Goal: Check status: Check status

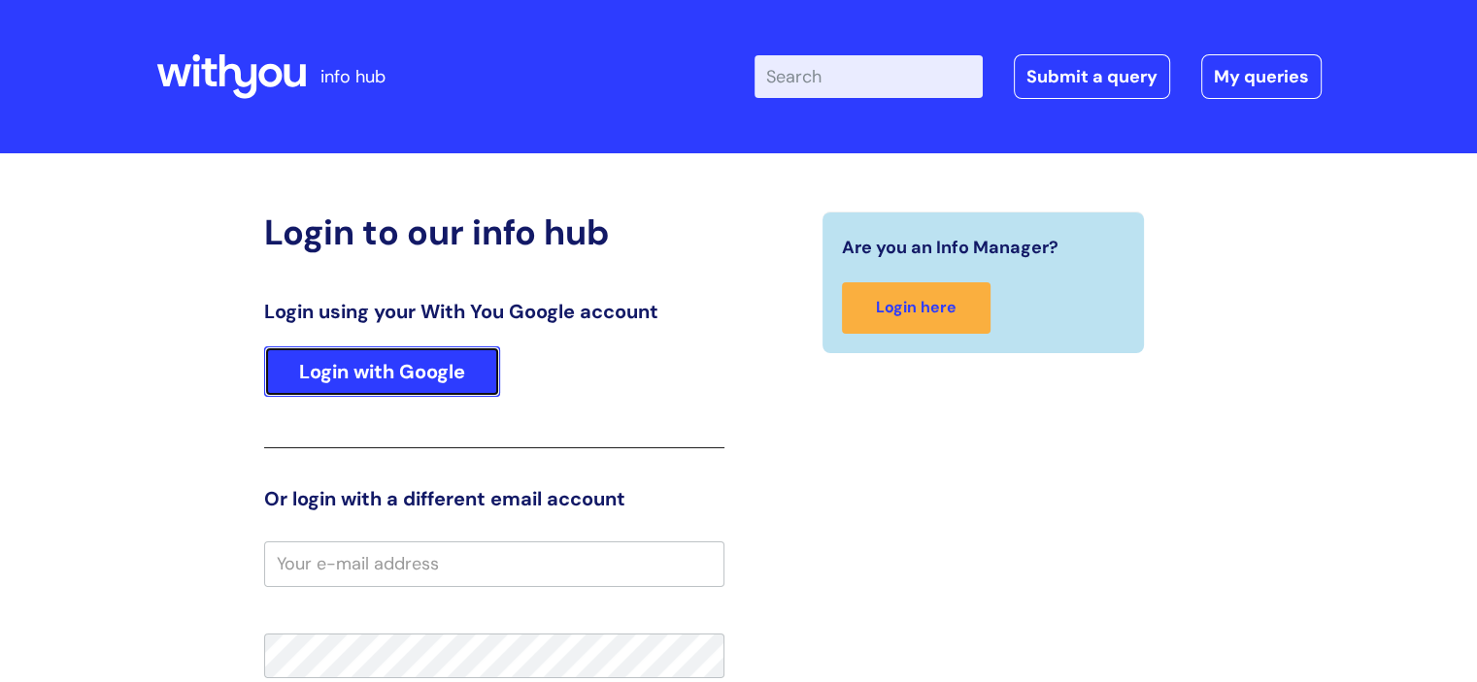
click at [440, 356] on link "Login with Google" at bounding box center [382, 372] width 236 height 50
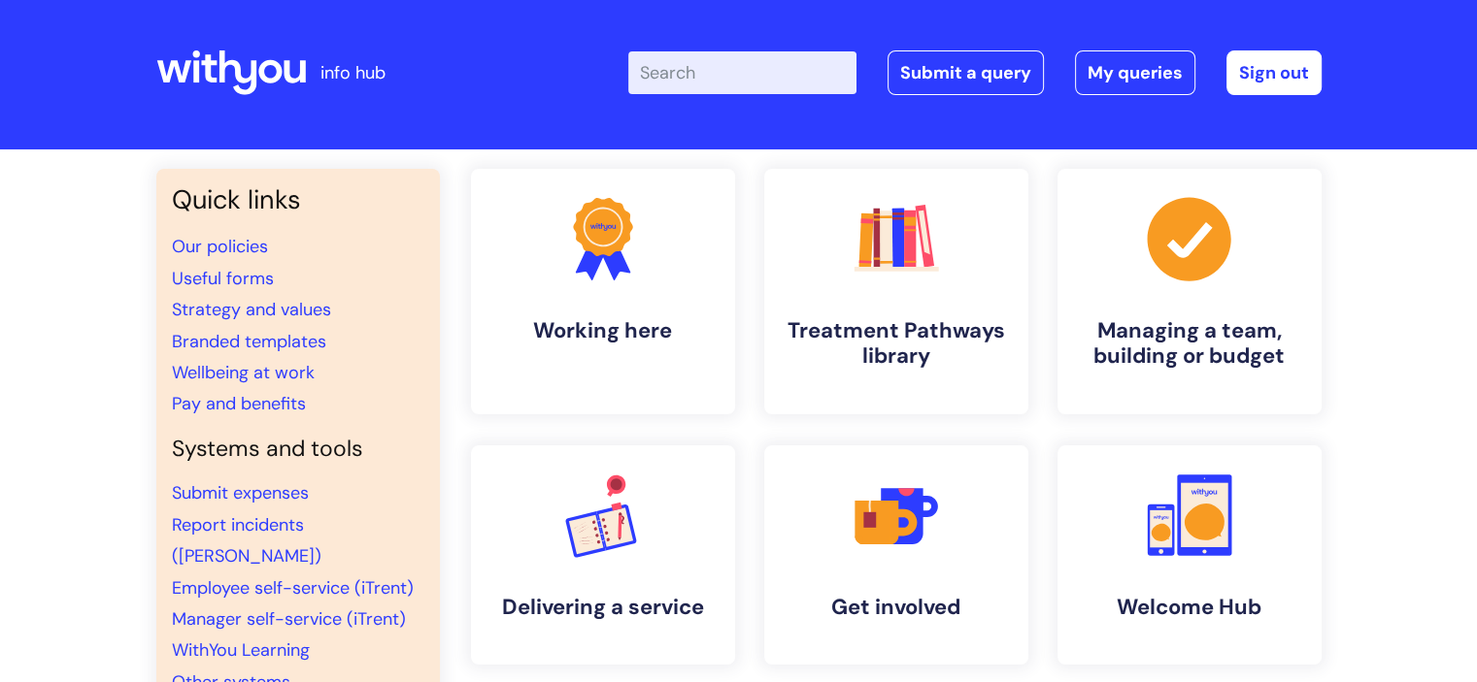
scroll to position [2, 0]
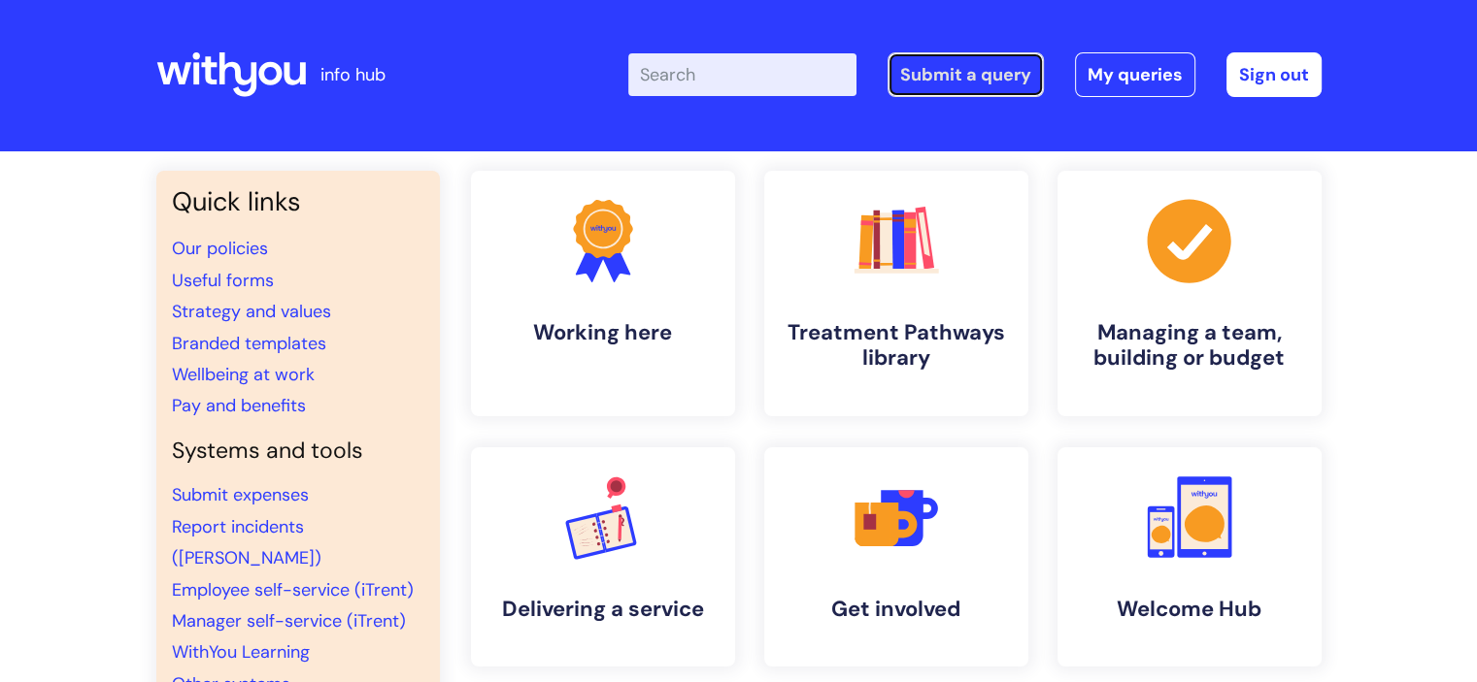
click at [962, 64] on link "Submit a query" at bounding box center [965, 74] width 156 height 45
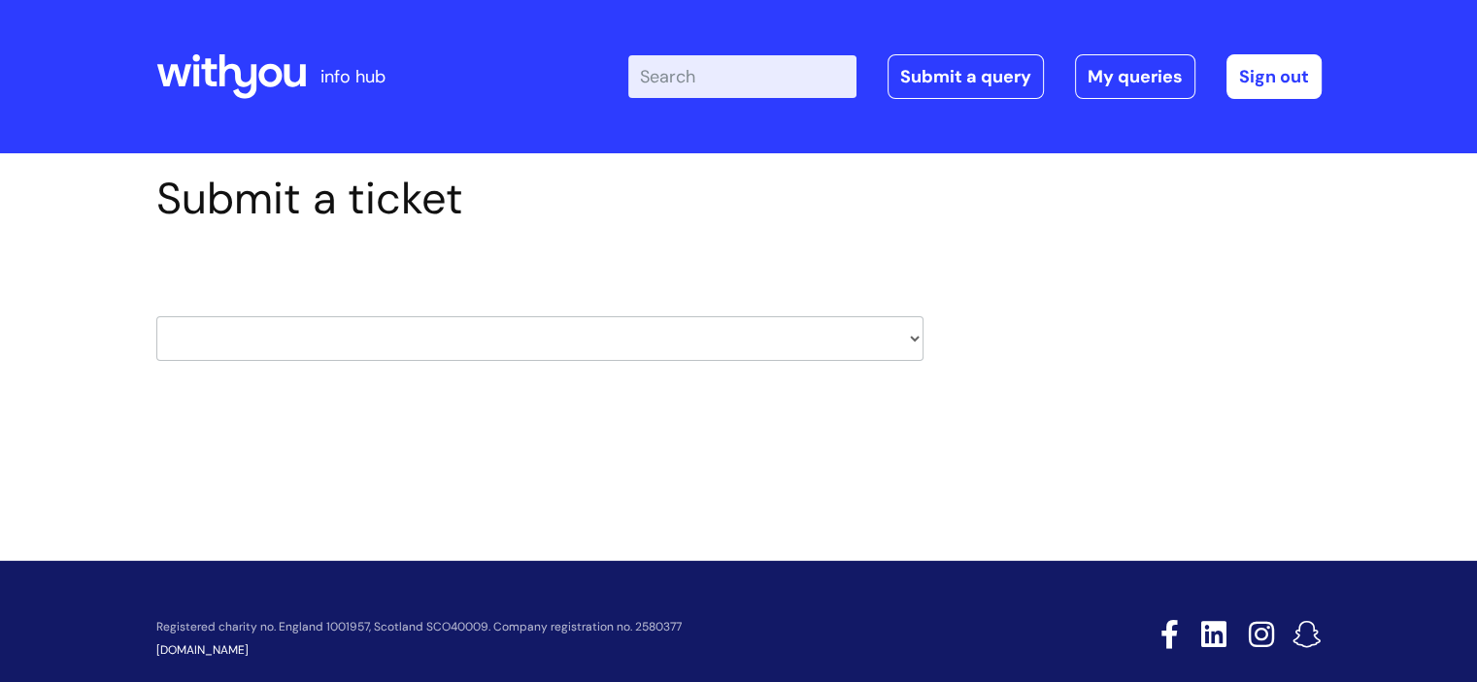
click at [241, 79] on icon at bounding box center [230, 76] width 149 height 47
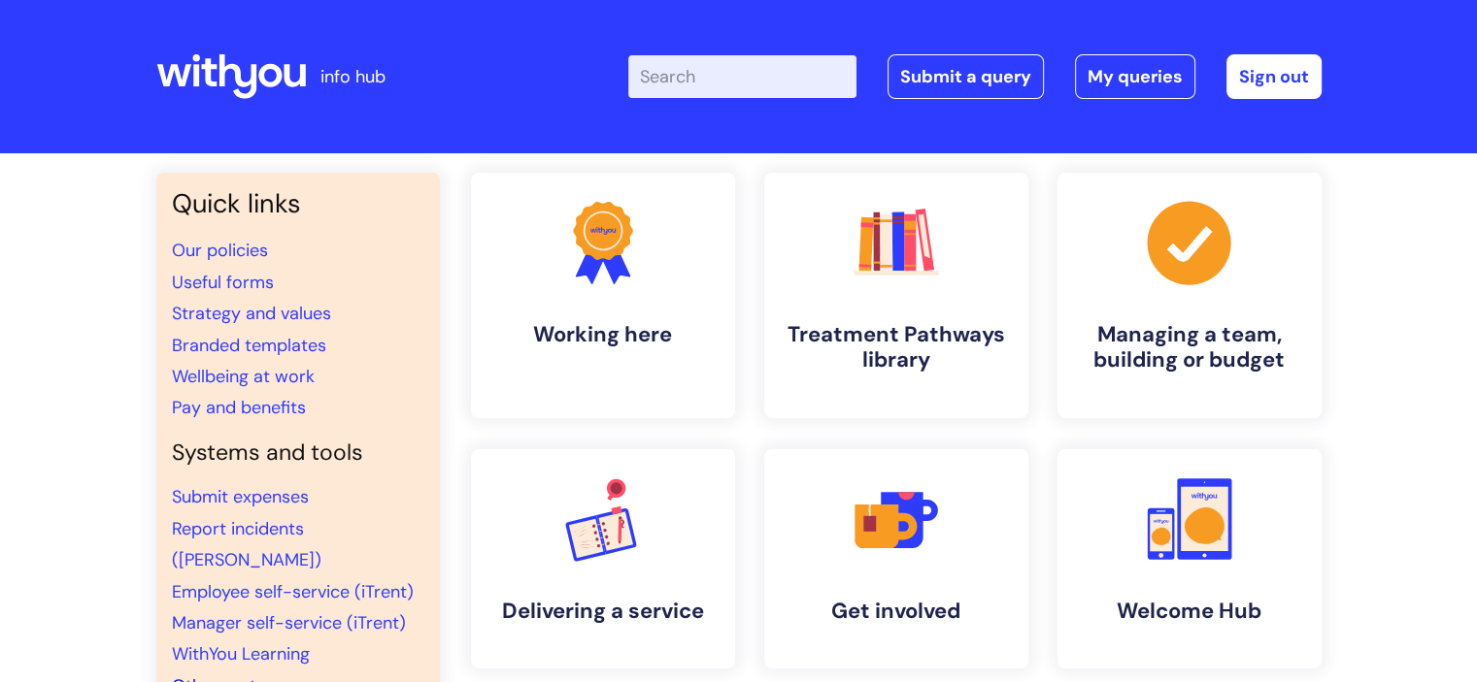
click at [264, 675] on link "Other systems" at bounding box center [231, 686] width 118 height 23
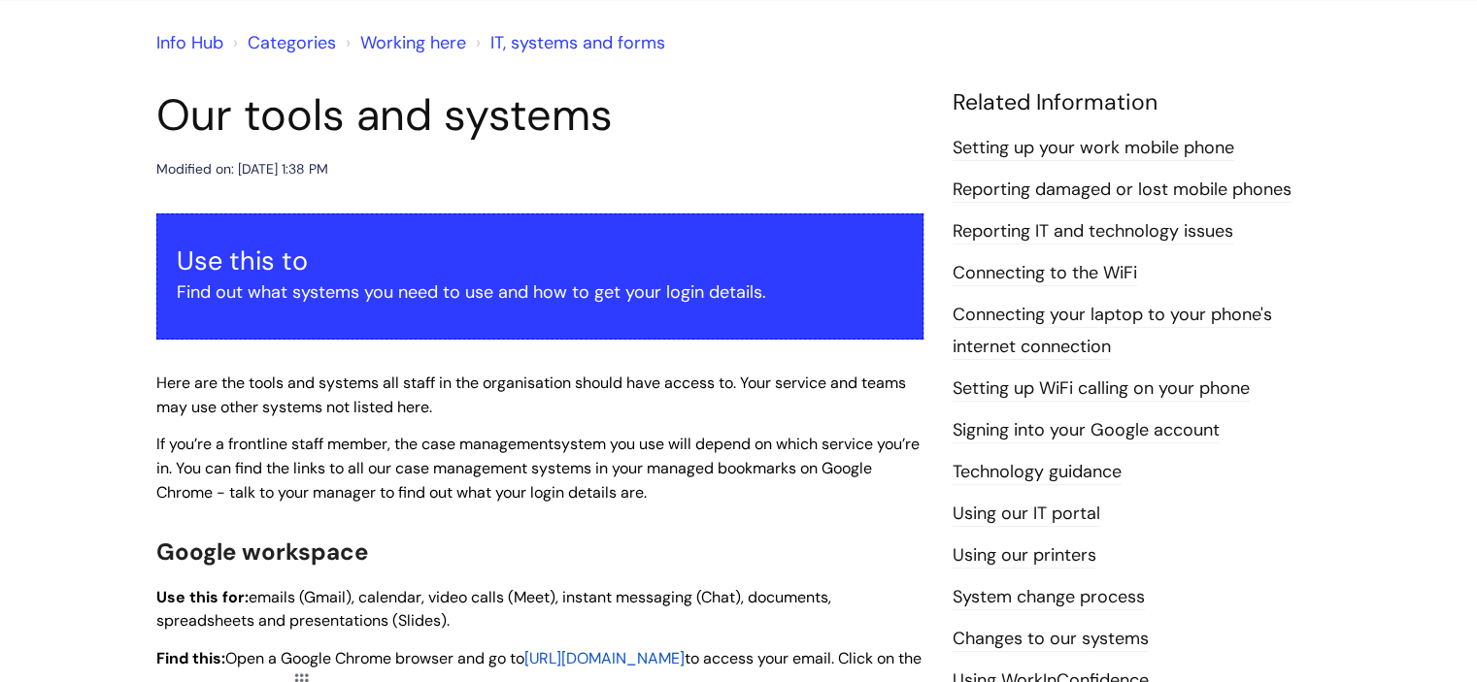
scroll to position [167, 0]
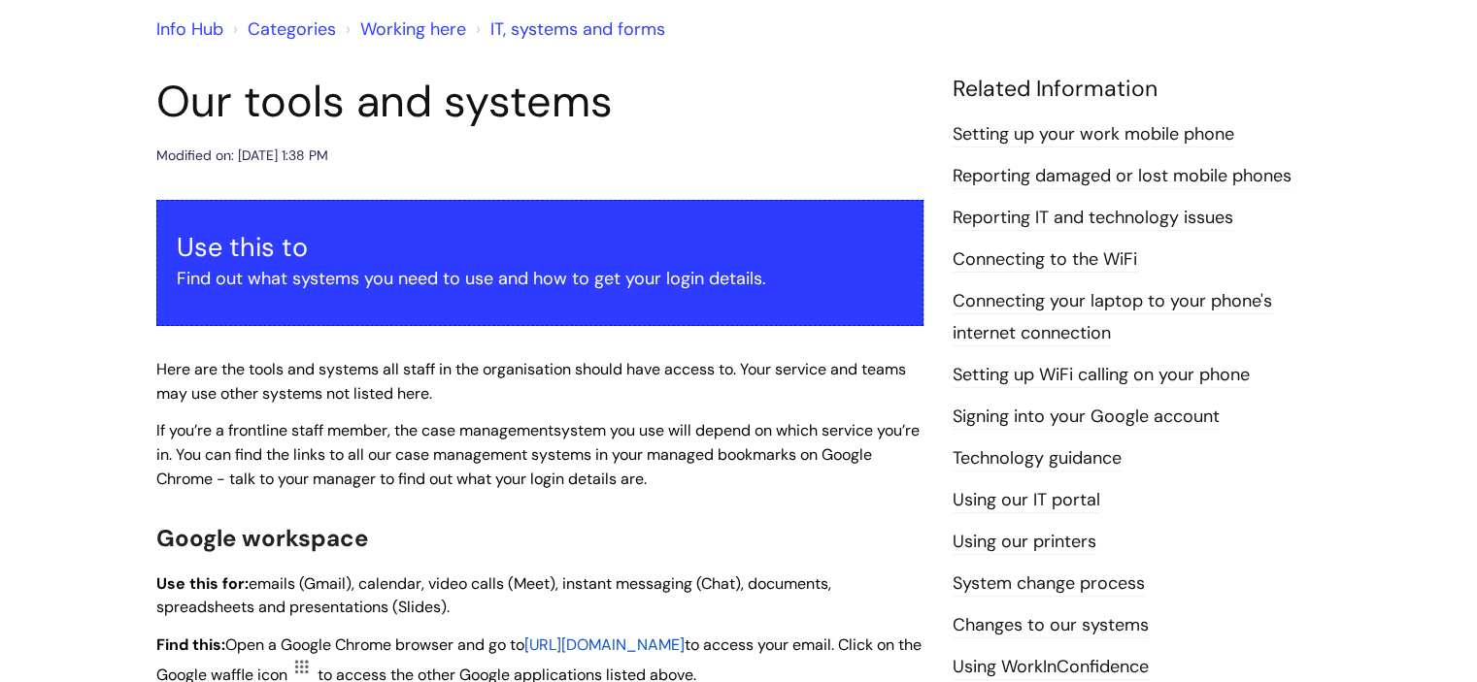
click at [1051, 214] on link "Reporting IT and technology issues" at bounding box center [1092, 218] width 281 height 25
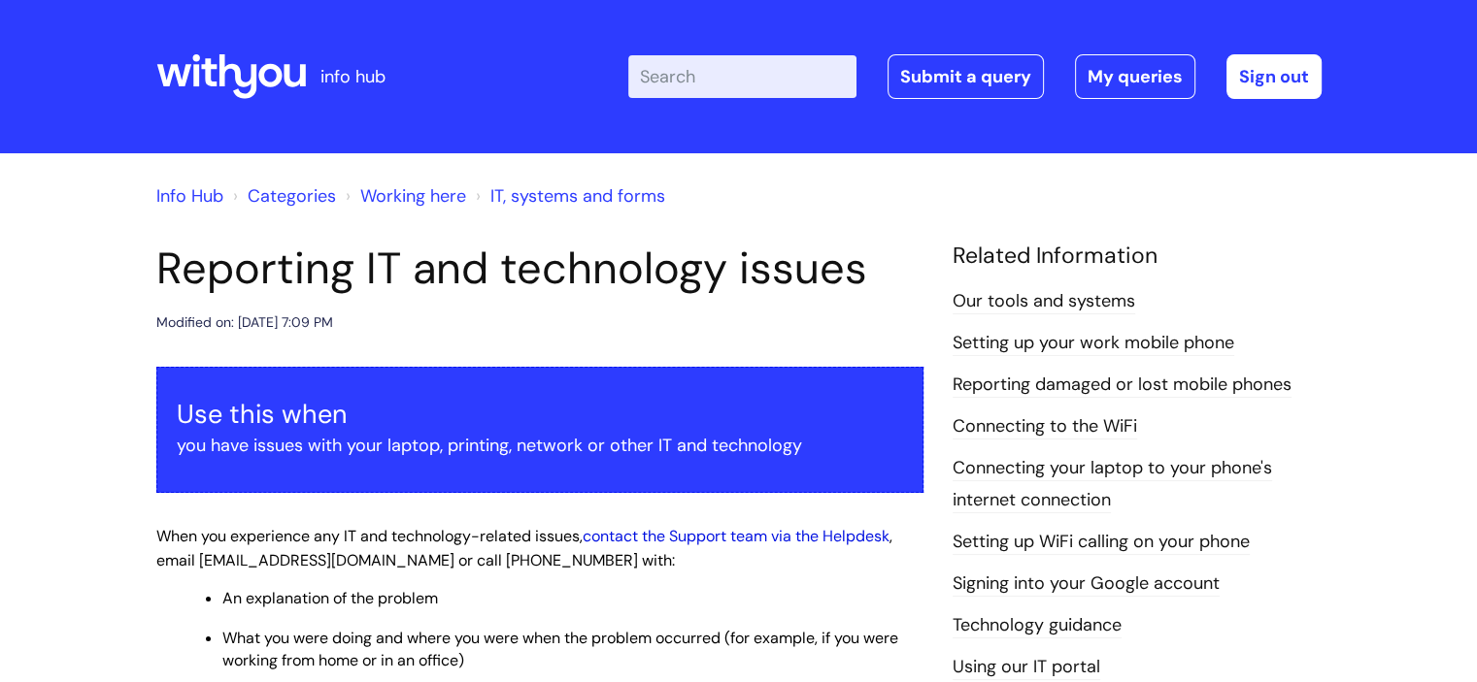
drag, startPoint x: 1490, startPoint y: 31, endPoint x: 691, endPoint y: 535, distance: 944.5
click at [691, 535] on link "contact the Support team via the Helpdesk" at bounding box center [735, 536] width 307 height 20
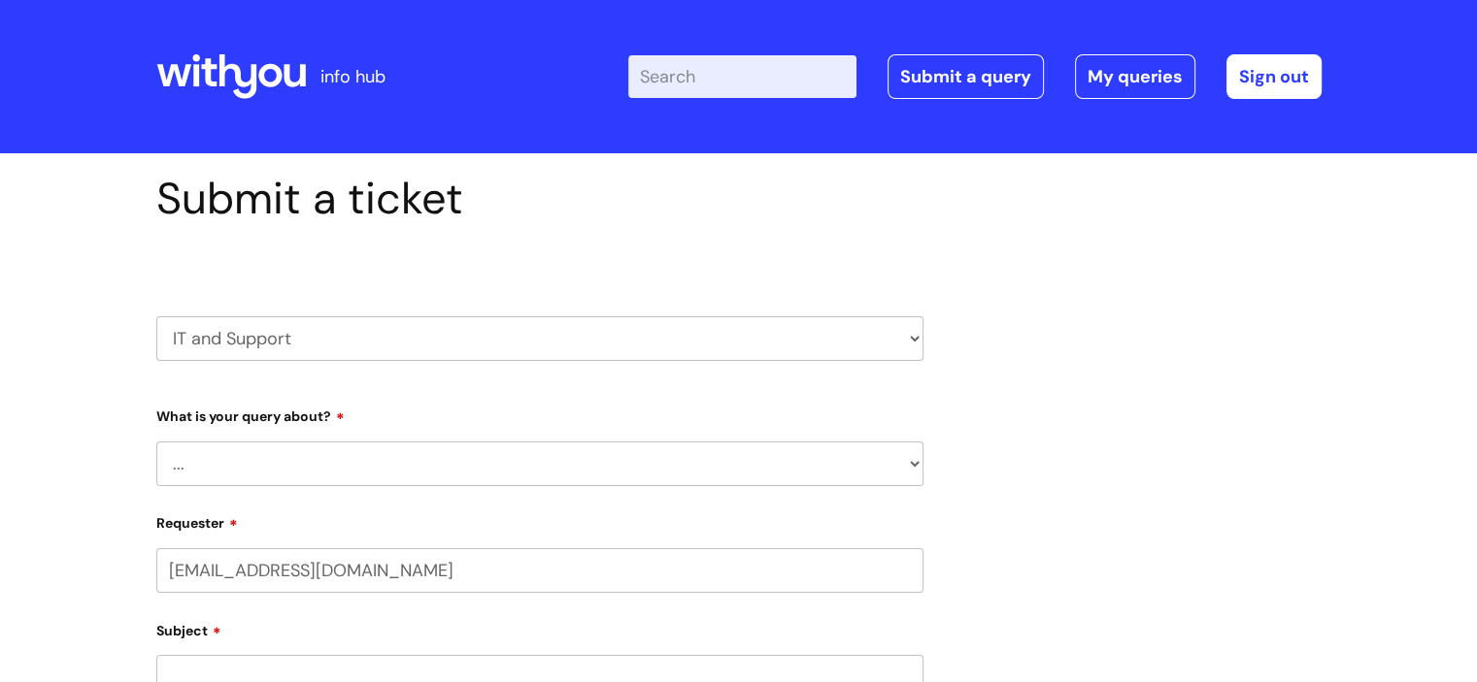
select select "80004286535"
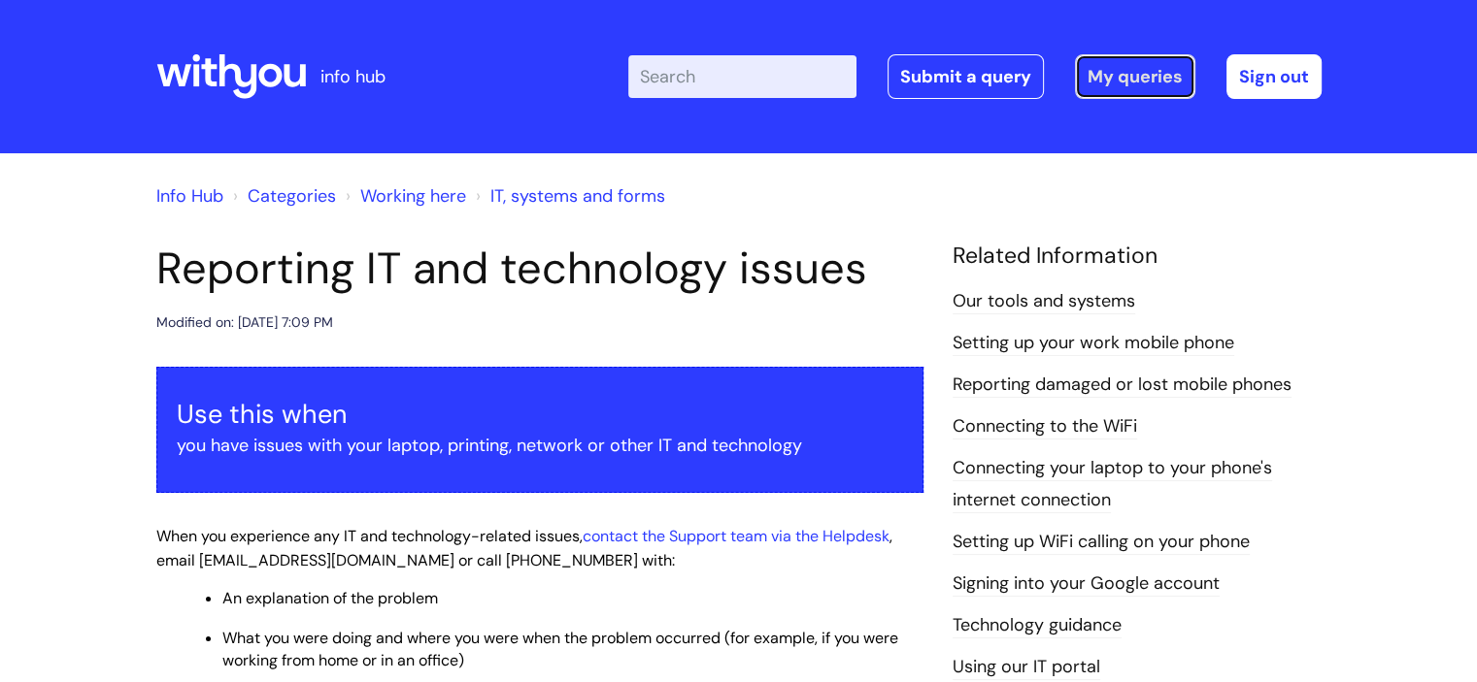
click at [1121, 77] on link "My queries" at bounding box center [1135, 76] width 120 height 45
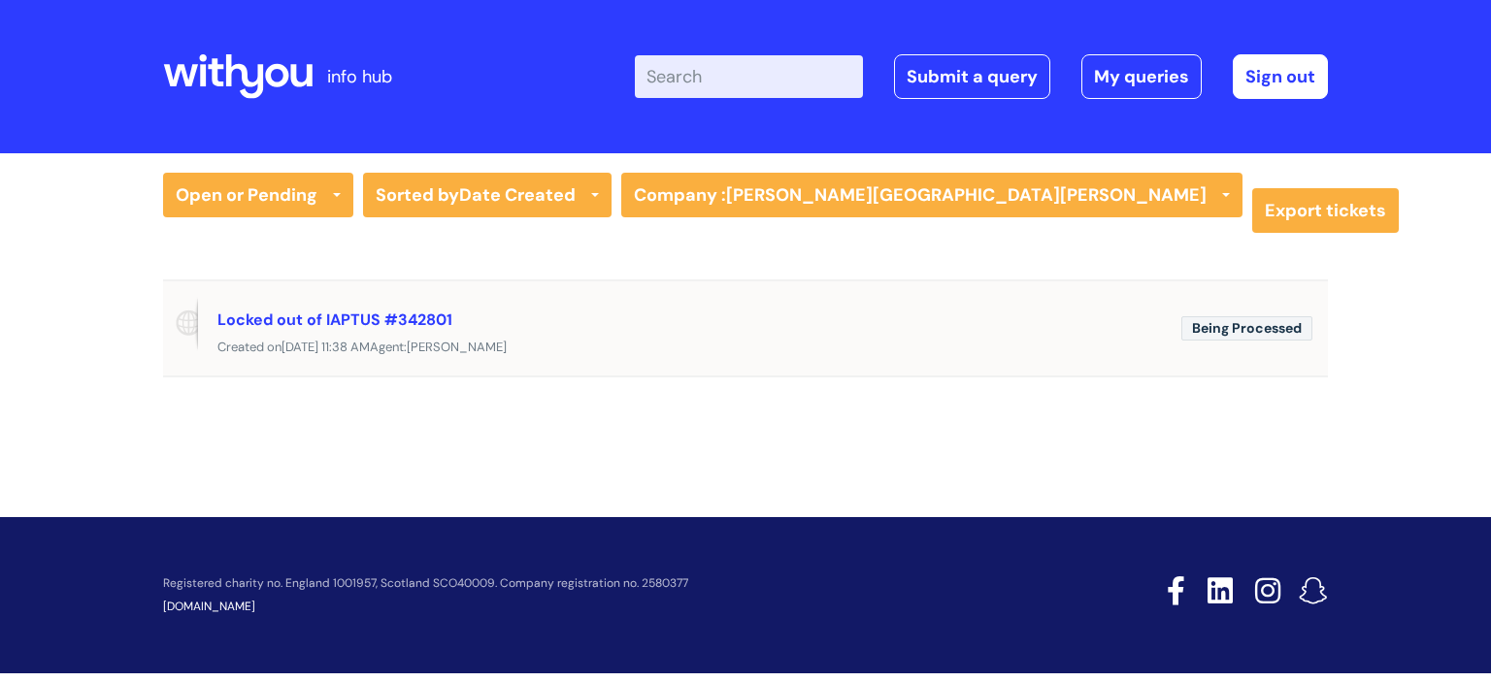
click at [895, 360] on div "Being Processed Locked out of IAPTUS #342801 Created [DATE][DATE] 11:38 AM Agen…" at bounding box center [745, 328] width 1165 height 96
